Goal: Task Accomplishment & Management: Use online tool/utility

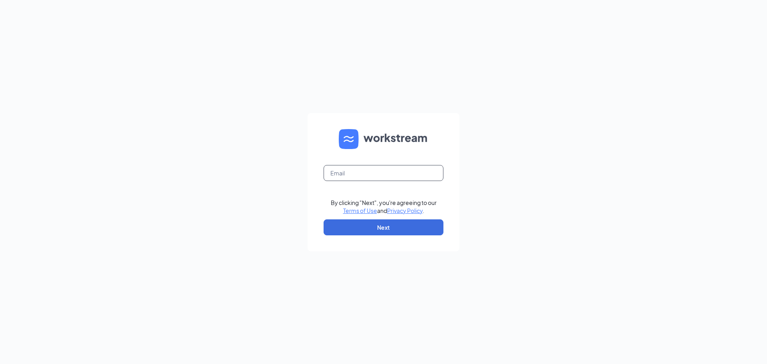
click at [349, 178] on input "text" at bounding box center [383, 173] width 120 height 16
type input "kbean27@outlook.com"
click at [408, 228] on button "Next" at bounding box center [383, 227] width 120 height 16
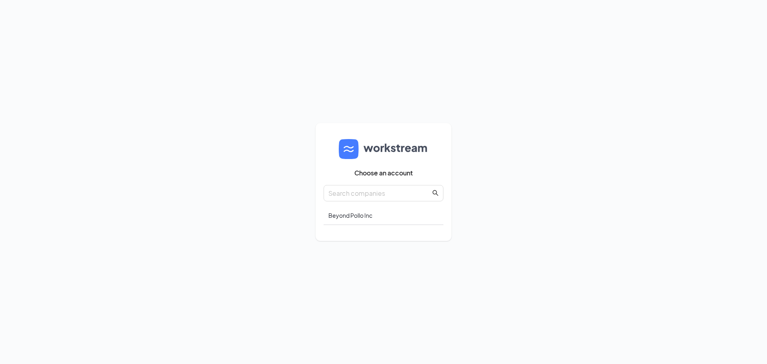
click at [369, 225] on div "Choose an account Beyond Pollo Inc" at bounding box center [383, 181] width 120 height 101
click at [369, 220] on div "Beyond Pollo Inc" at bounding box center [383, 215] width 120 height 19
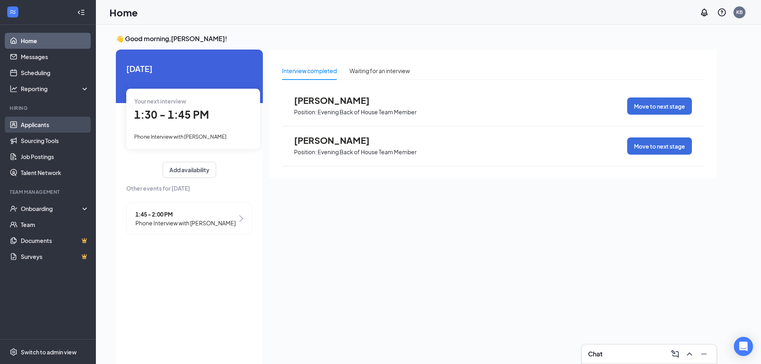
click at [52, 124] on link "Applicants" at bounding box center [55, 125] width 68 height 16
